Goal: Task Accomplishment & Management: Manage account settings

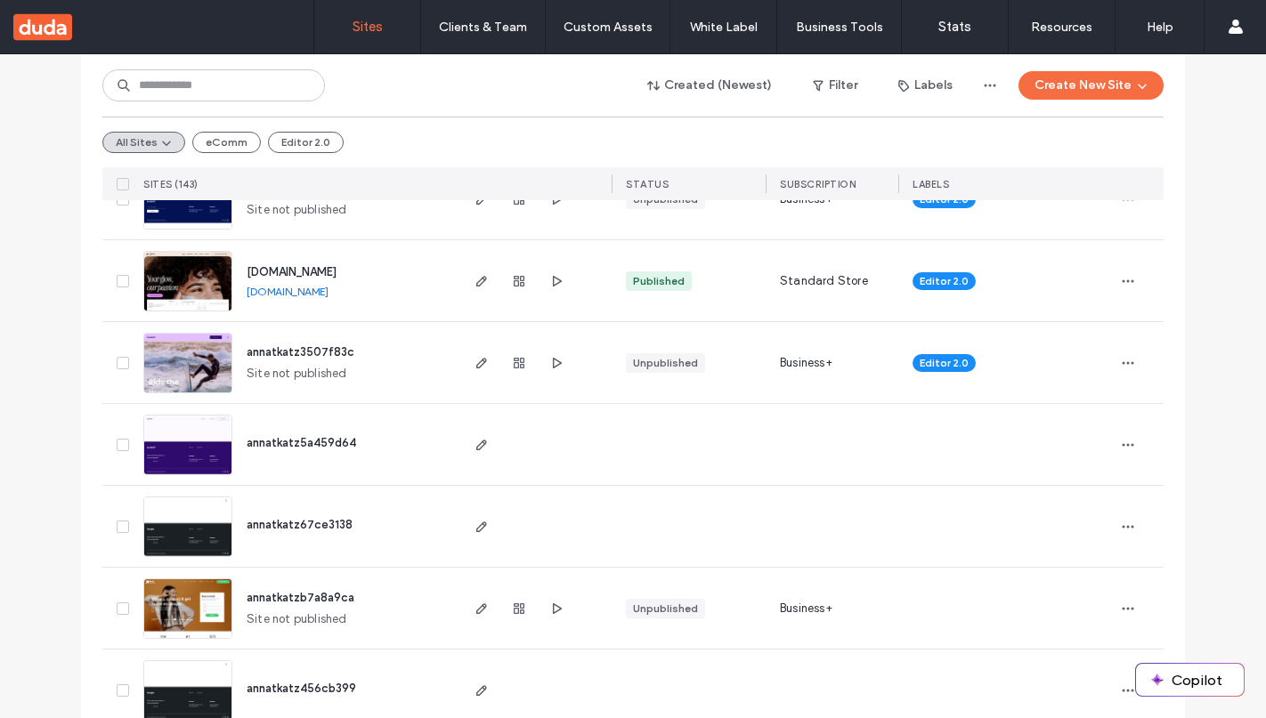
scroll to position [364, 0]
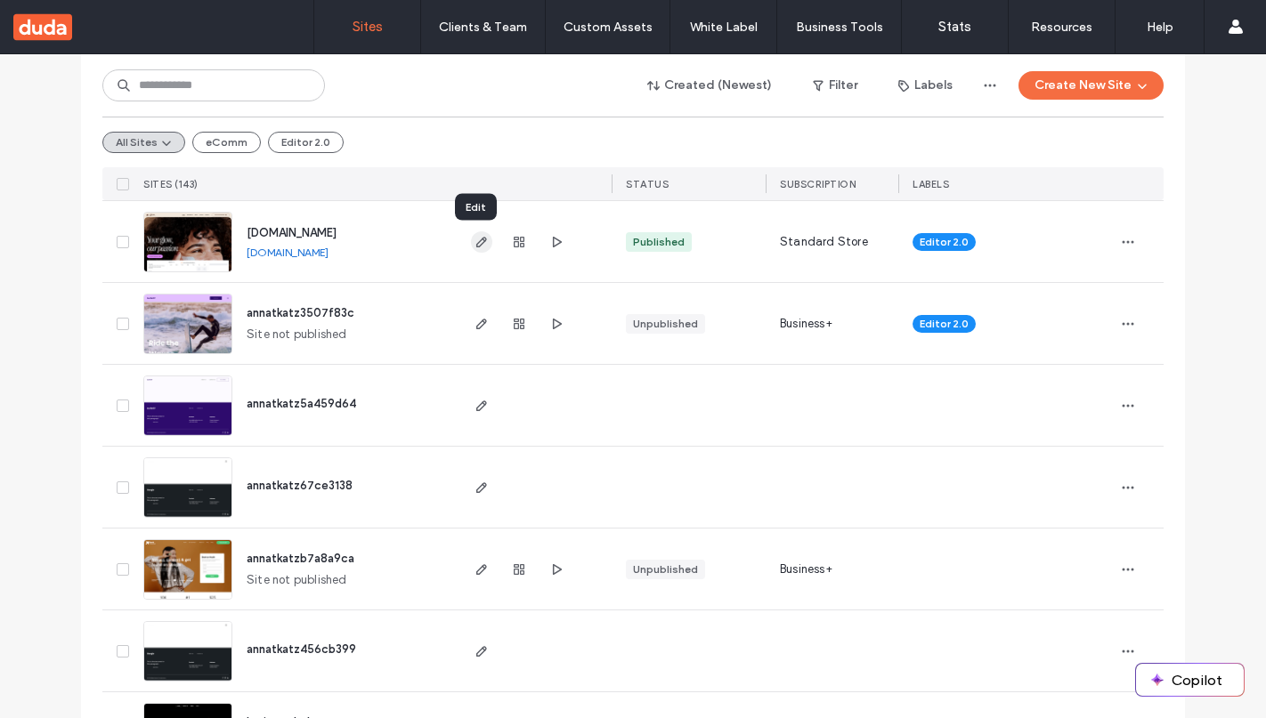
click at [475, 239] on icon "button" at bounding box center [482, 242] width 14 height 14
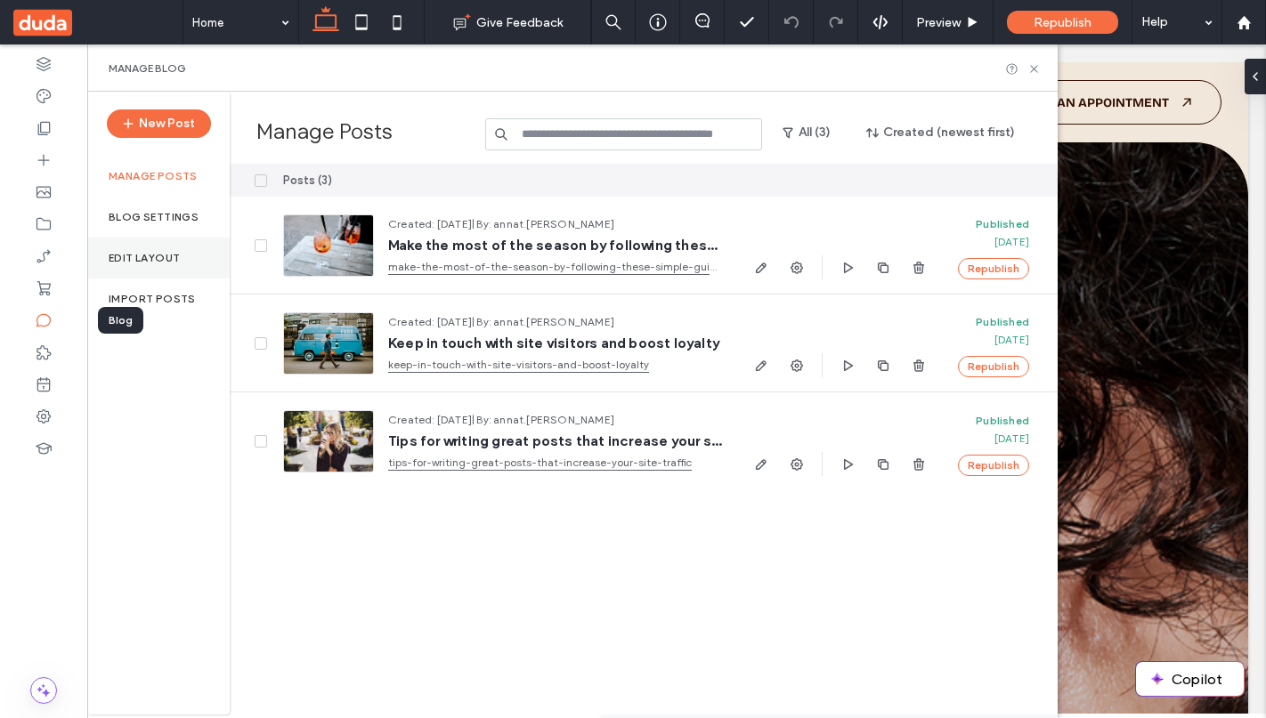
click at [147, 263] on label "Edit Layout" at bounding box center [144, 258] width 71 height 12
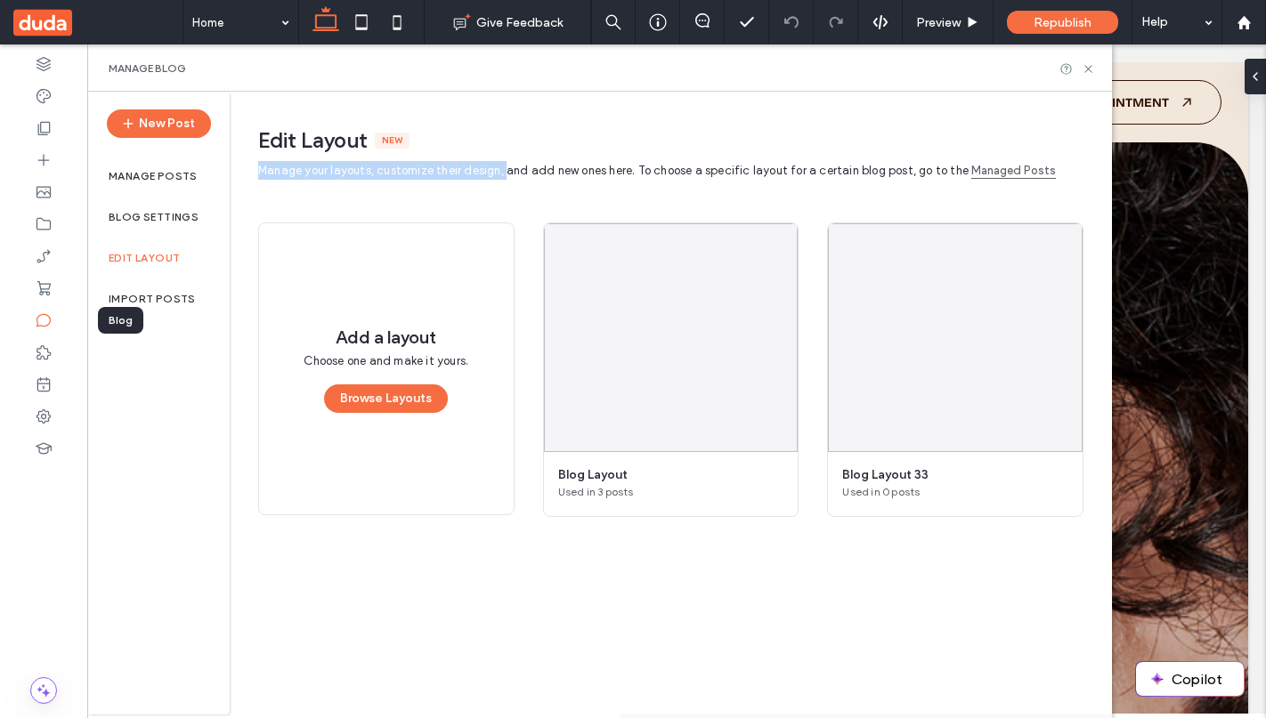
drag, startPoint x: 259, startPoint y: 169, endPoint x: 502, endPoint y: 173, distance: 243.1
click at [502, 173] on span "Manage your layouts, customize their design, and add new ones here. To choose a…" at bounding box center [613, 170] width 710 height 13
copy span "Manage your layouts, customize their design,"
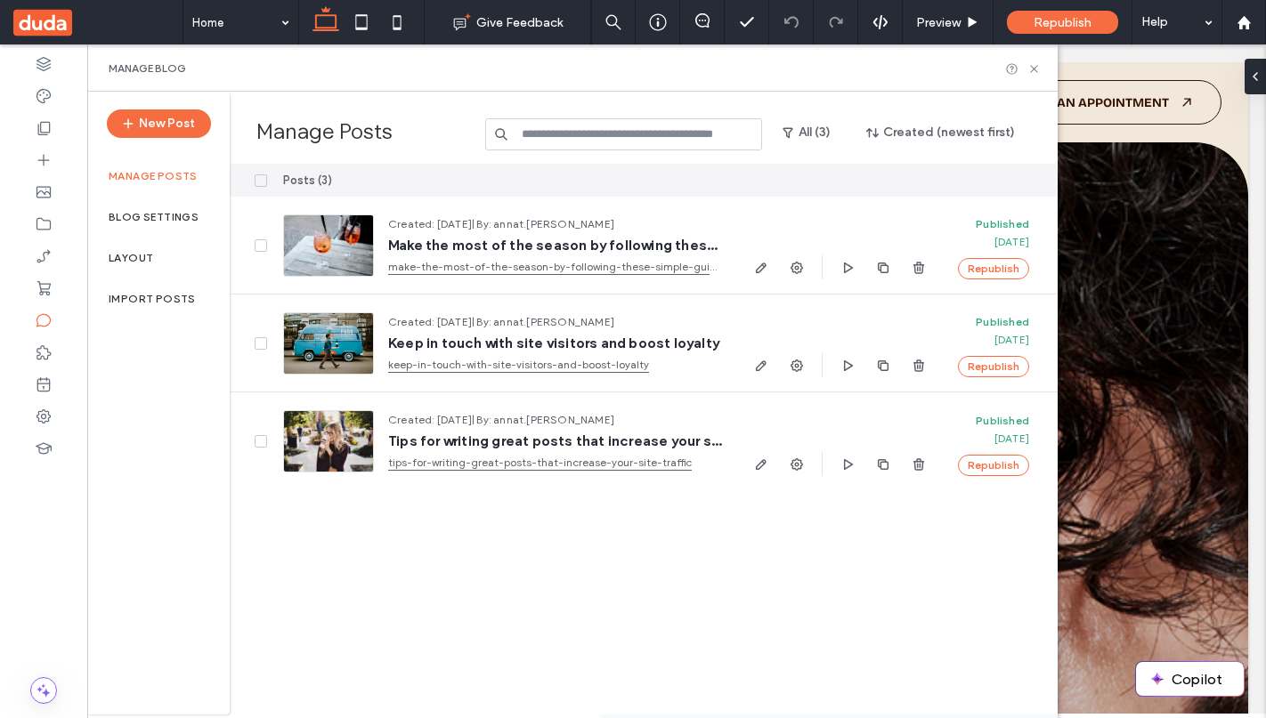
click at [155, 174] on label "Manage posts" at bounding box center [153, 176] width 89 height 12
click at [160, 177] on label "Manage posts" at bounding box center [153, 176] width 89 height 12
click at [183, 216] on label "Blog Settings" at bounding box center [154, 217] width 90 height 12
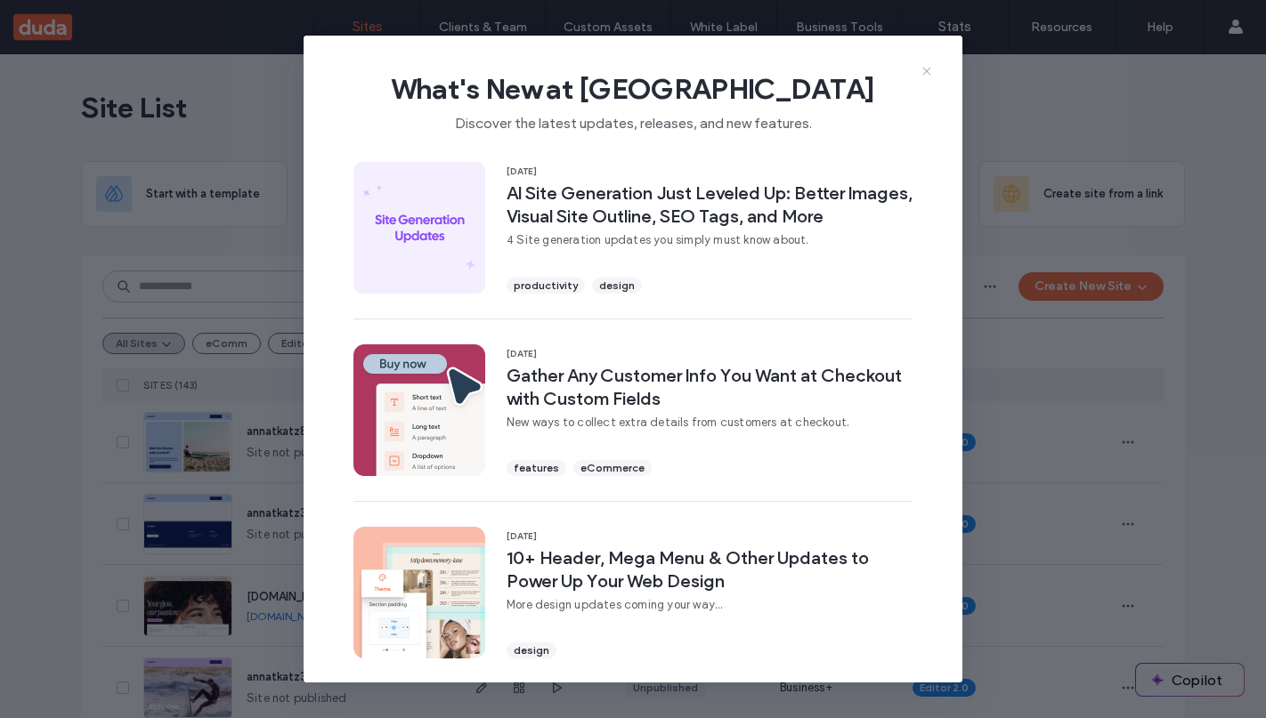
click at [925, 68] on icon at bounding box center [927, 71] width 14 height 14
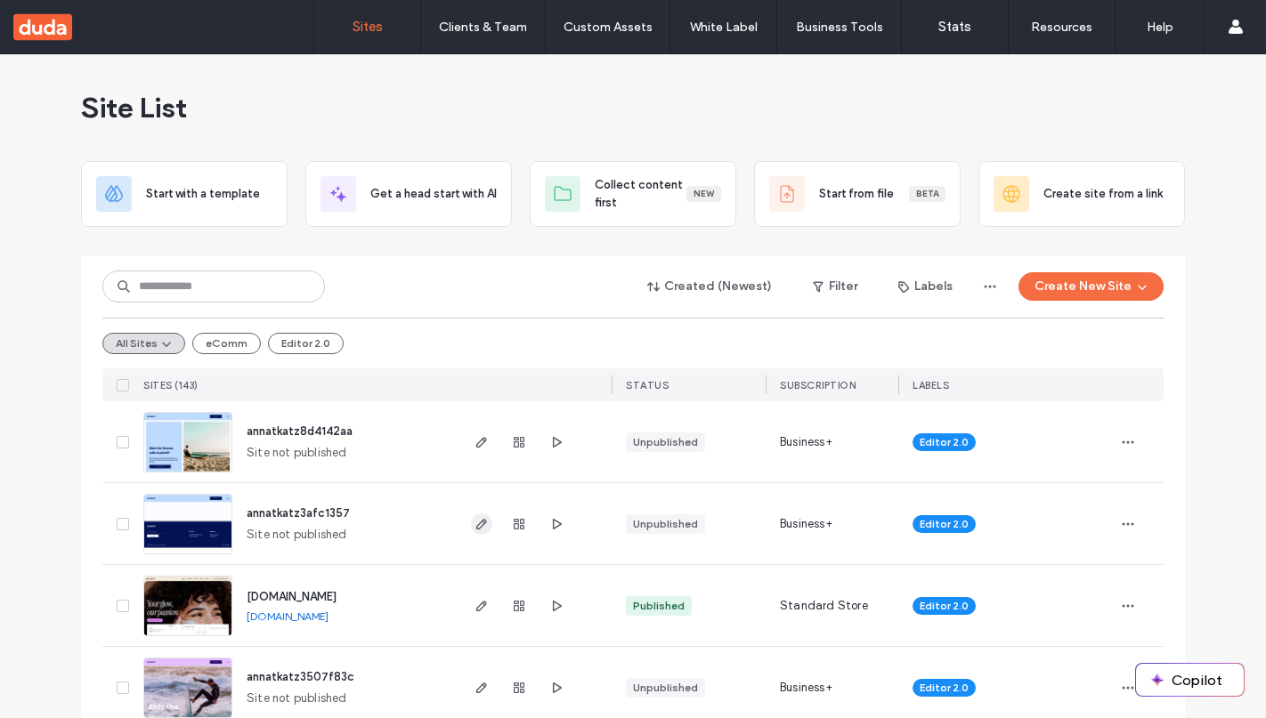
click at [478, 523] on use "button" at bounding box center [481, 524] width 11 height 11
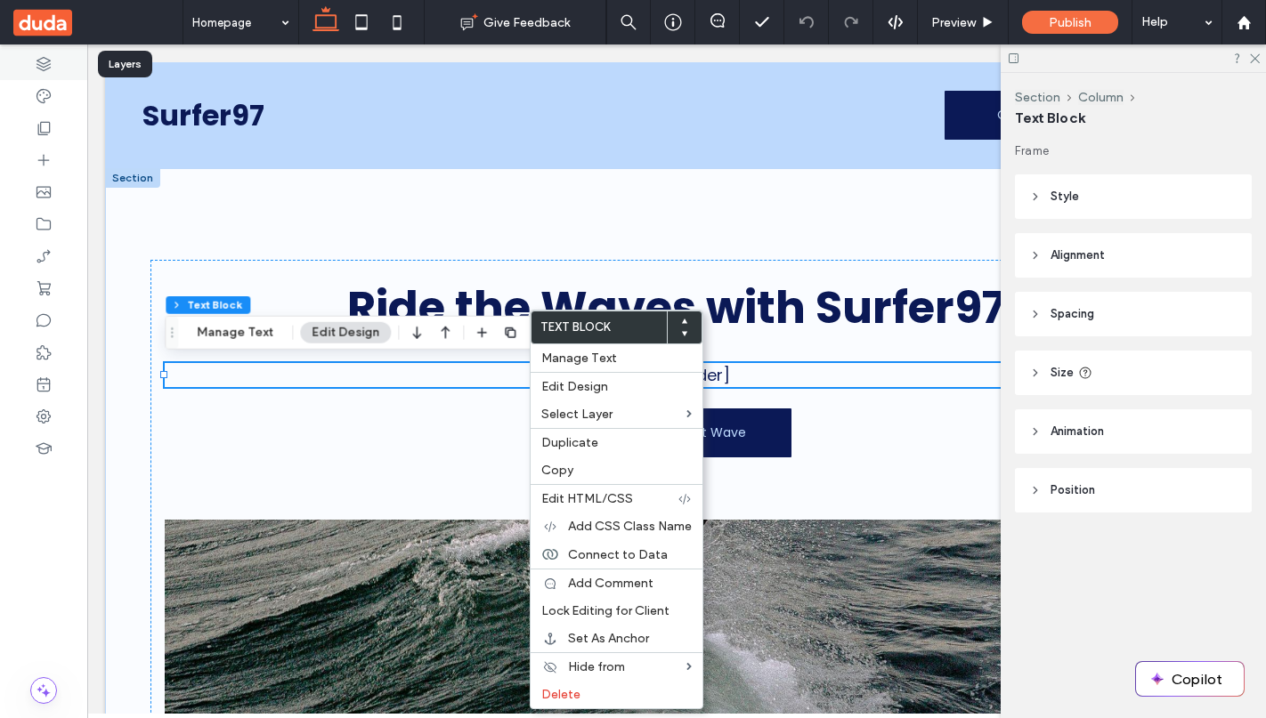
click at [46, 69] on icon at bounding box center [44, 64] width 18 height 18
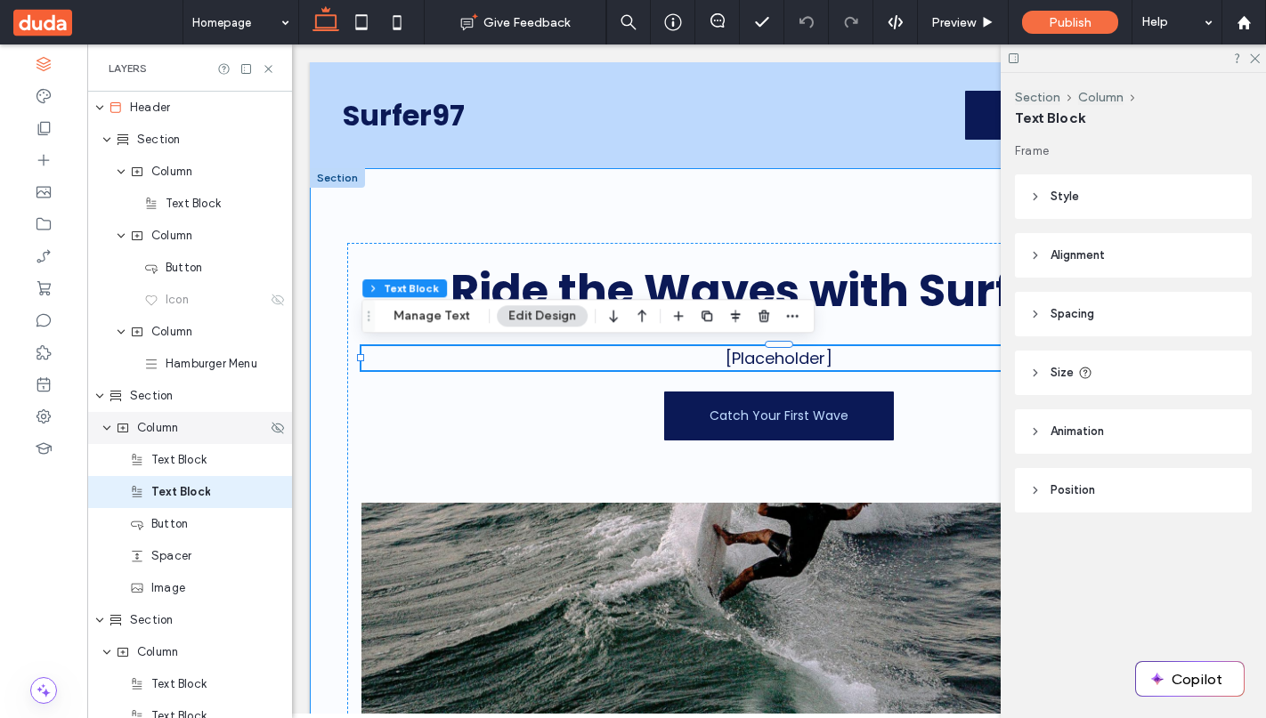
scroll to position [87, 0]
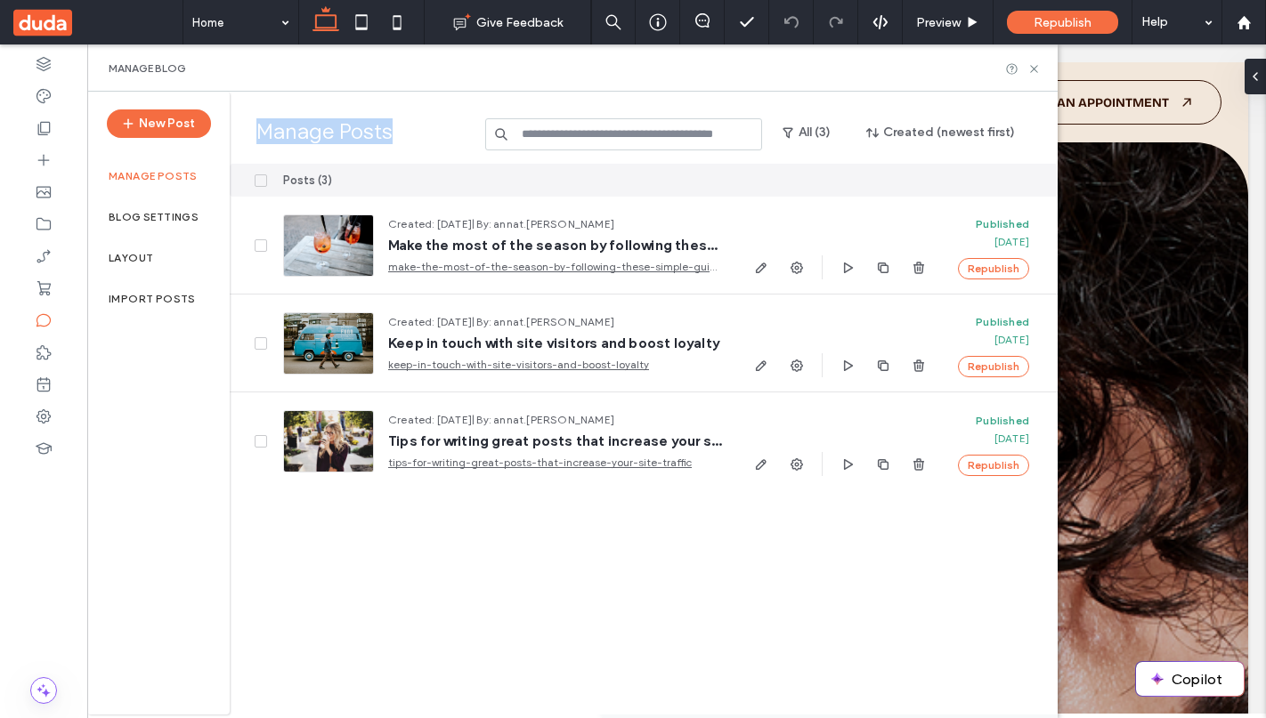
drag, startPoint x: 0, startPoint y: 0, endPoint x: 391, endPoint y: 134, distance: 413.3
click at [391, 134] on label "Manage Posts" at bounding box center [368, 134] width 224 height 32
copy label "Manage Posts"
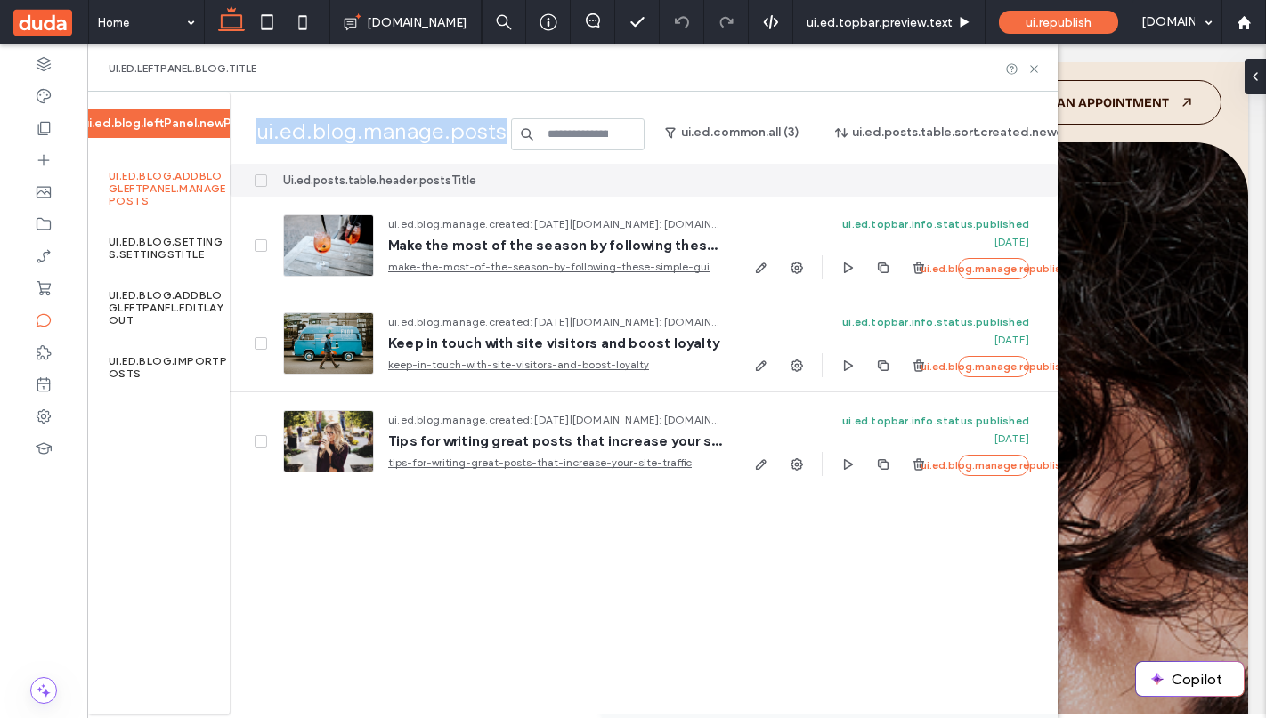
drag, startPoint x: 259, startPoint y: 133, endPoint x: 497, endPoint y: 136, distance: 237.7
click at [497, 136] on label "ui.ed.blog.manage.posts" at bounding box center [381, 134] width 250 height 32
copy label "ui.ed.blog.manage.posts"
